Goal: Information Seeking & Learning: Compare options

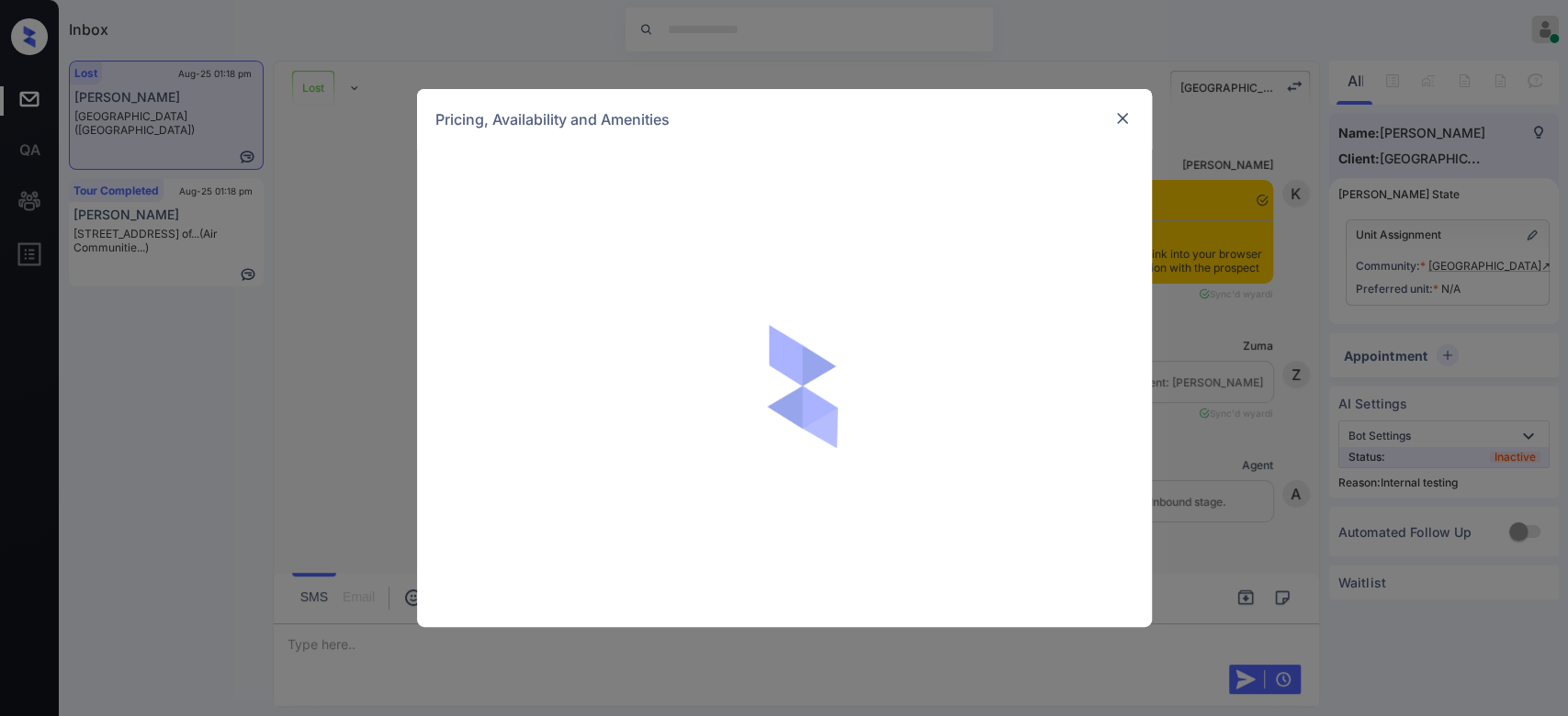
scroll to position [4702, 0]
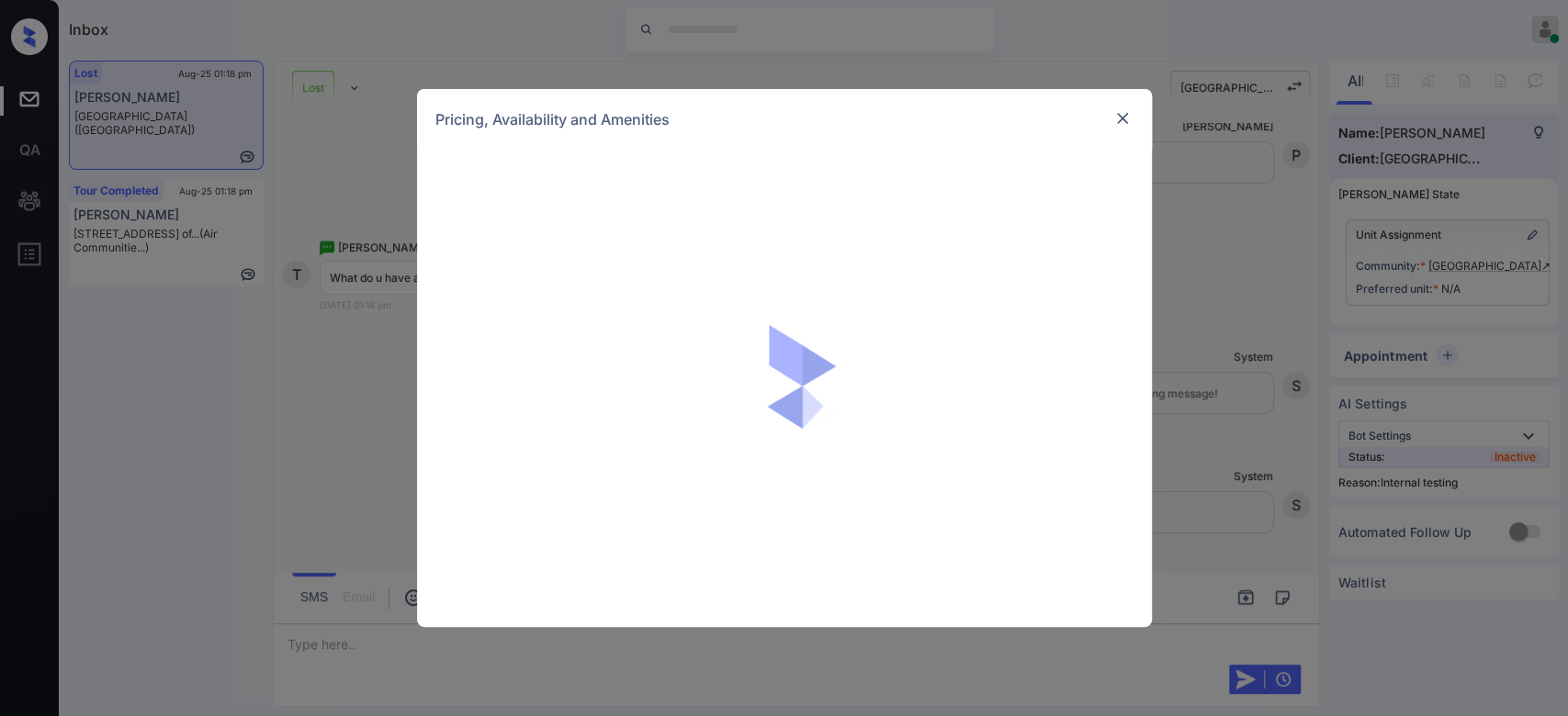
click at [675, 344] on div at bounding box center [784, 389] width 735 height 478
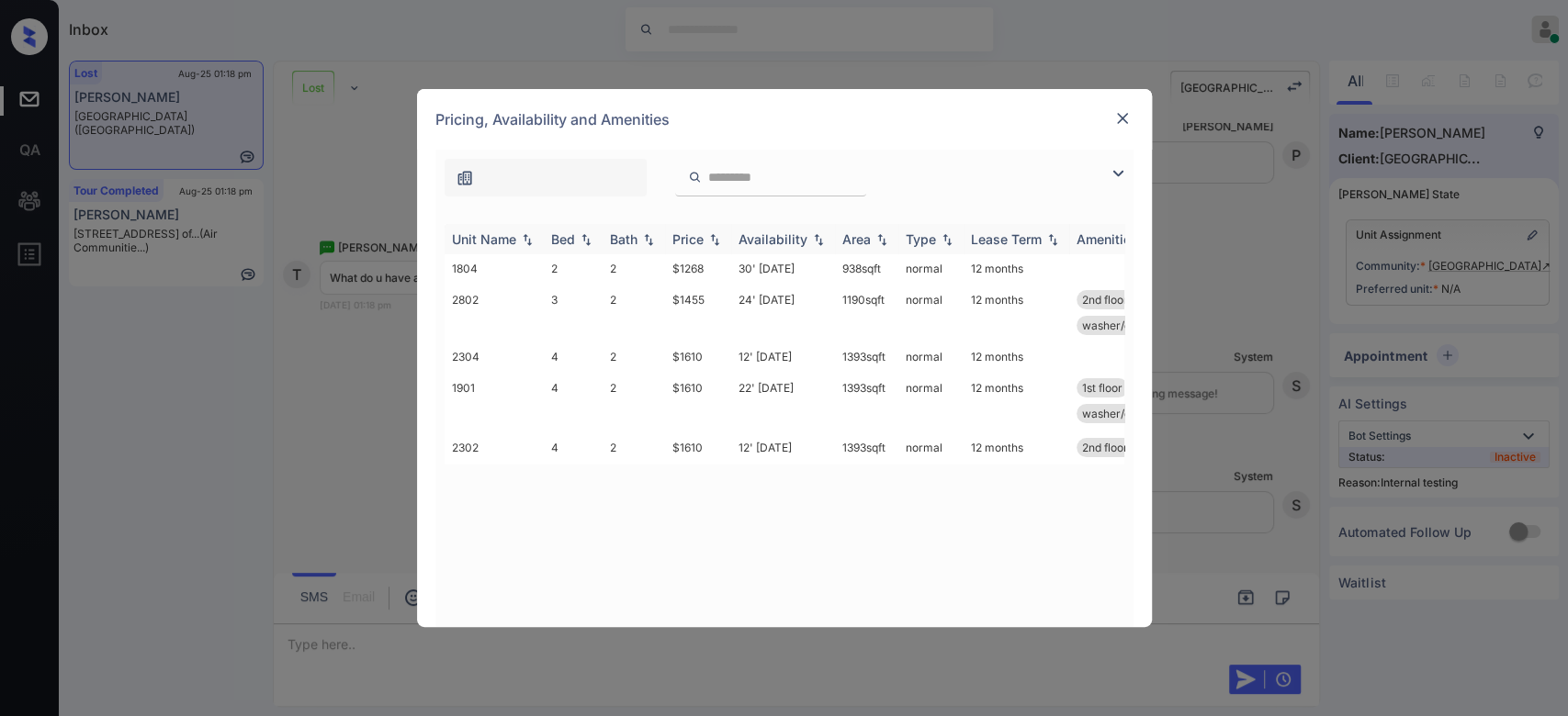
click at [702, 231] on div "Price" at bounding box center [688, 239] width 32 height 15
click at [705, 284] on td "$1455" at bounding box center [698, 313] width 66 height 60
drag, startPoint x: 714, startPoint y: 264, endPoint x: 662, endPoint y: 269, distance: 52.2
click at [662, 269] on tr "1804 2 2 $1268 30' [DATE] 938 sqft normal 12 months" at bounding box center [925, 269] width 960 height 29
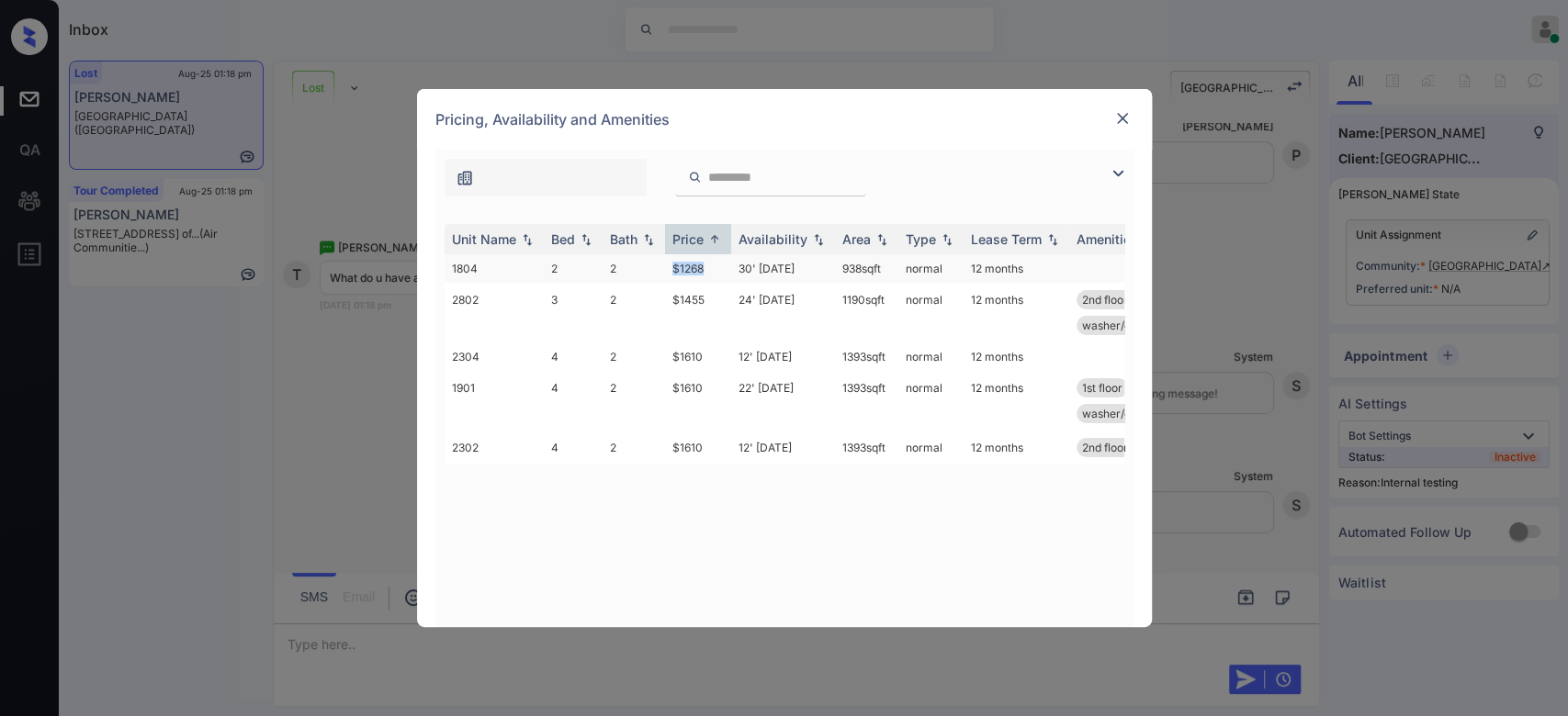
copy tr "$1268"
click at [1121, 124] on img at bounding box center [1122, 118] width 18 height 18
